Goal: Navigation & Orientation: Understand site structure

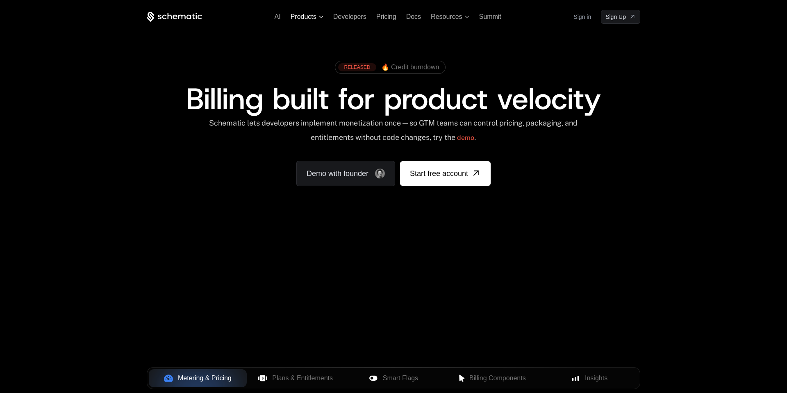
click at [319, 16] on icon at bounding box center [321, 17] width 4 height 2
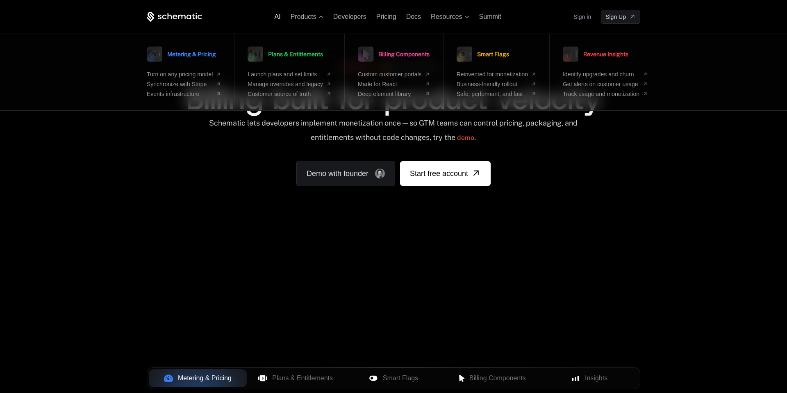
click at [276, 17] on span "AI" at bounding box center [278, 16] width 6 height 7
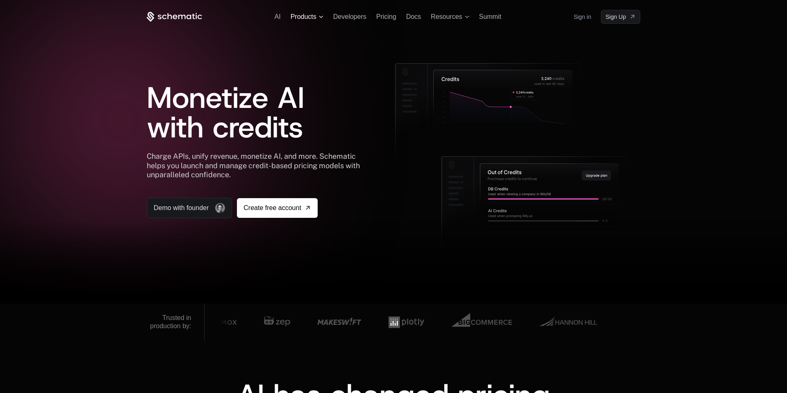
click at [315, 15] on span "Products" at bounding box center [307, 16] width 33 height 7
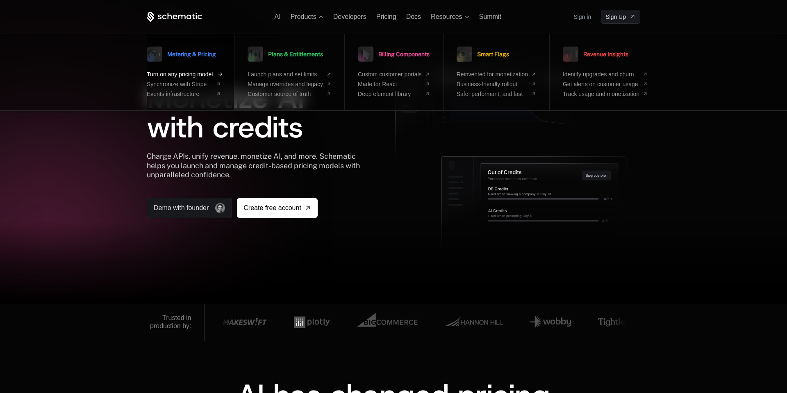
click at [177, 73] on span "Turn on any pricing model" at bounding box center [180, 74] width 66 height 7
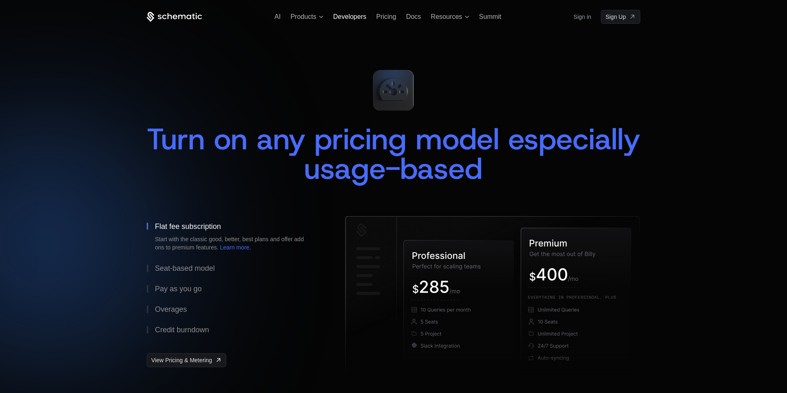
click at [349, 16] on span "Developers" at bounding box center [349, 16] width 33 height 7
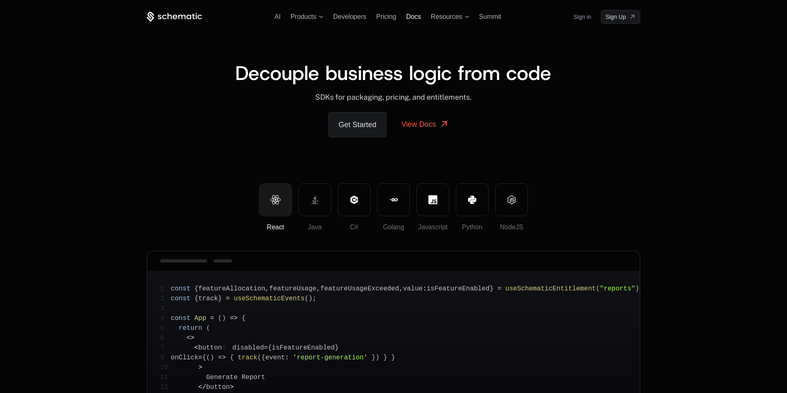
click at [411, 16] on span "Docs" at bounding box center [413, 16] width 15 height 7
